Goal: Check status: Check status

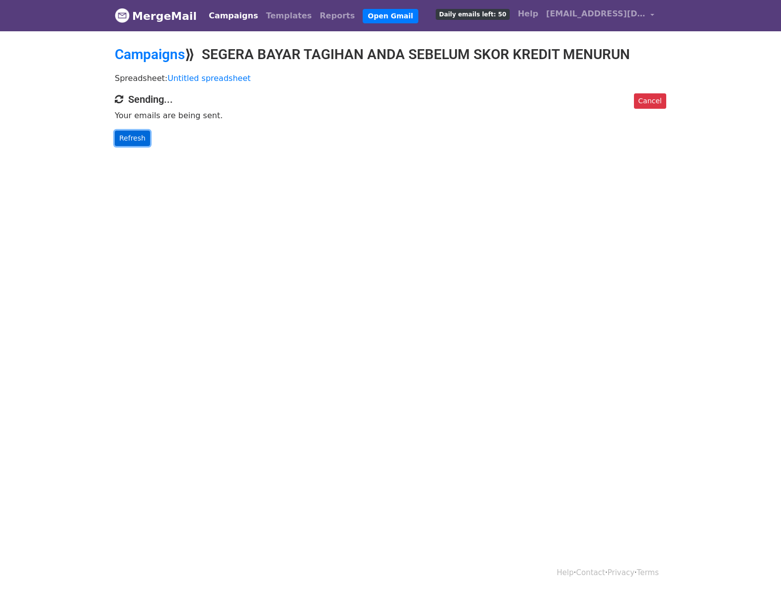
click at [122, 132] on link "Refresh" at bounding box center [132, 138] width 35 height 15
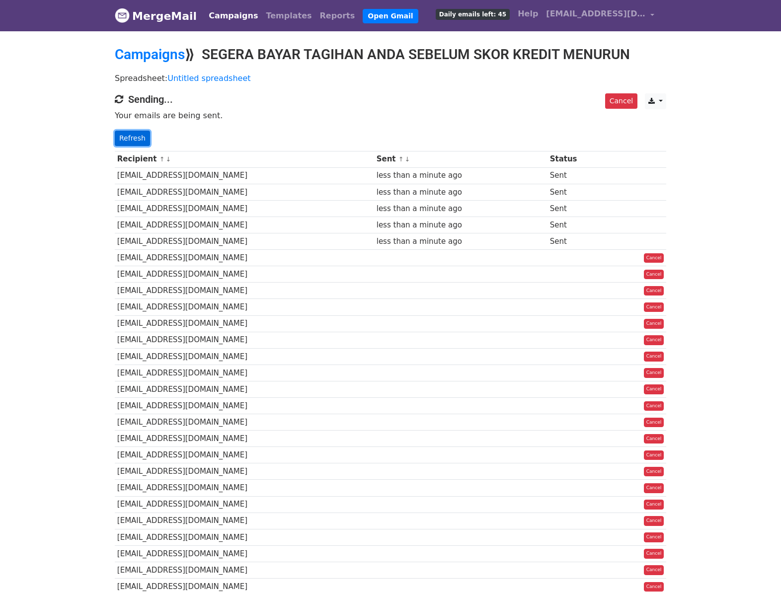
click at [123, 137] on link "Refresh" at bounding box center [132, 138] width 35 height 15
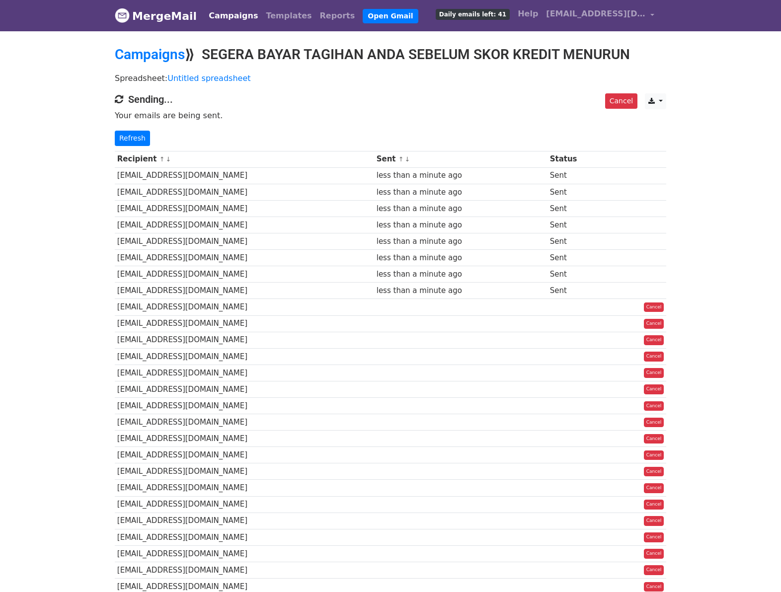
click at [171, 151] on th "Recipient ↑ ↓" at bounding box center [244, 159] width 259 height 16
click at [131, 139] on link "Refresh" at bounding box center [132, 138] width 35 height 15
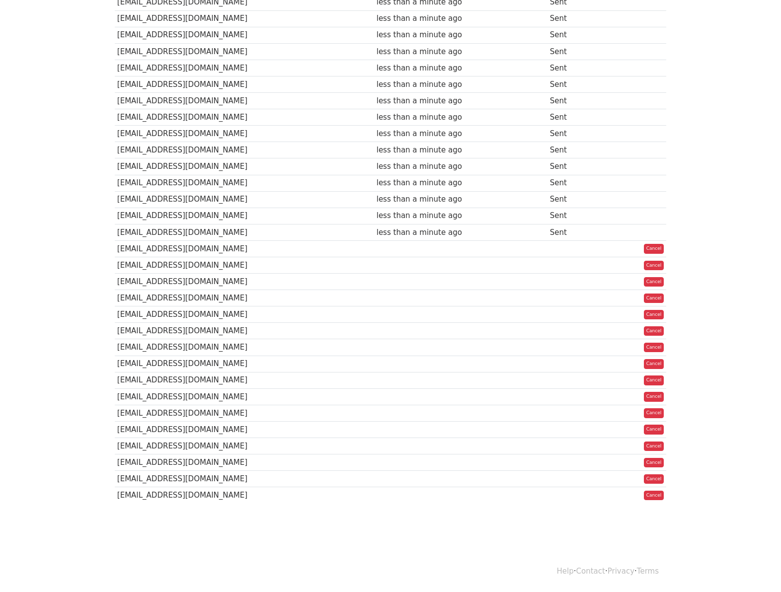
scroll to position [96, 0]
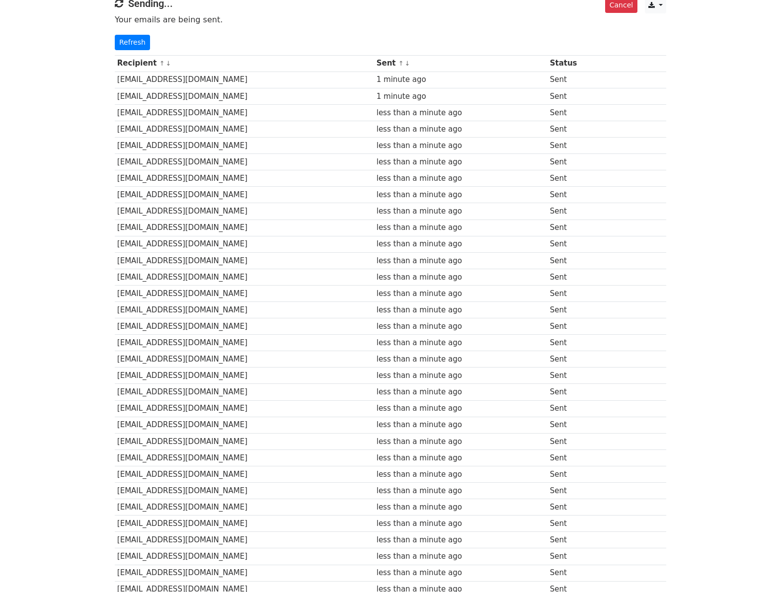
click at [132, 28] on div "Cancel CSV Excel Sending... Your emails are being sent. Refresh" at bounding box center [390, 24] width 566 height 53
click at [132, 40] on link "Refresh" at bounding box center [132, 42] width 35 height 15
